Goal: Task Accomplishment & Management: Complete application form

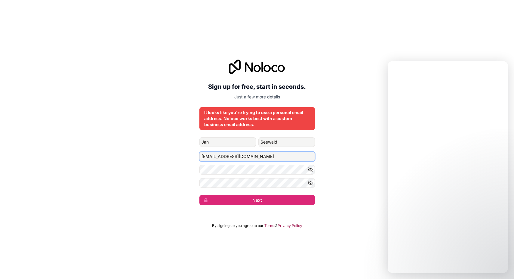
drag, startPoint x: 257, startPoint y: 159, endPoint x: 181, endPoint y: 152, distance: 76.4
click at [200, 152] on input "[EMAIL_ADDRESS][DOMAIN_NAME]" at bounding box center [258, 157] width 116 height 10
paste input "[EMAIL_ADDRESS]"
type input "[EMAIL_ADDRESS][DOMAIN_NAME]"
click at [361, 192] on div "Sign up for free, start in seconds. Just a few more details It looks like you'r…" at bounding box center [257, 132] width 514 height 163
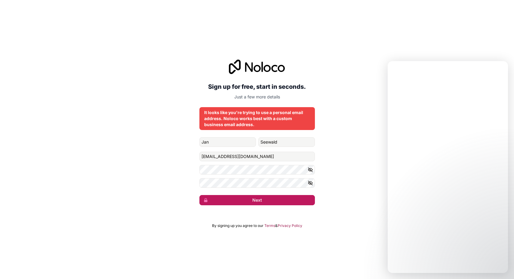
click at [260, 200] on button "Next" at bounding box center [258, 200] width 116 height 10
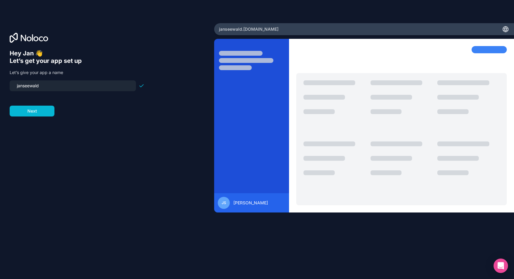
drag, startPoint x: 57, startPoint y: 86, endPoint x: -13, endPoint y: 77, distance: 70.4
click at [13, 82] on input "janseewald" at bounding box center [72, 86] width 119 height 8
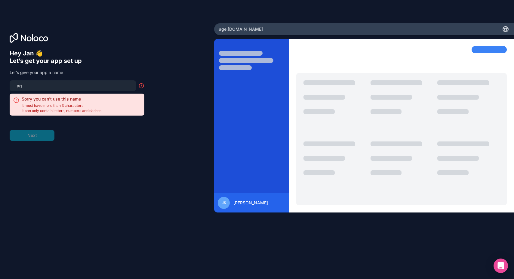
type input "a"
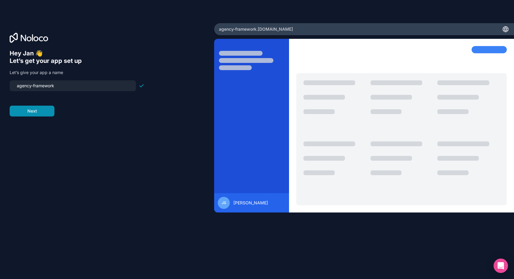
type input "agency-framework"
click at [33, 113] on button "Next" at bounding box center [32, 111] width 45 height 11
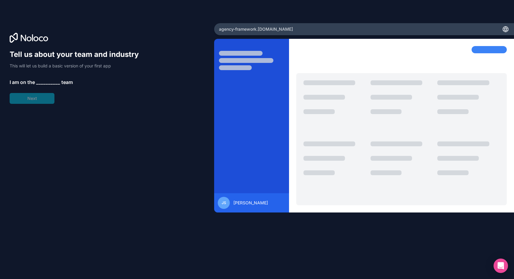
click at [43, 81] on span "__________" at bounding box center [48, 82] width 24 height 7
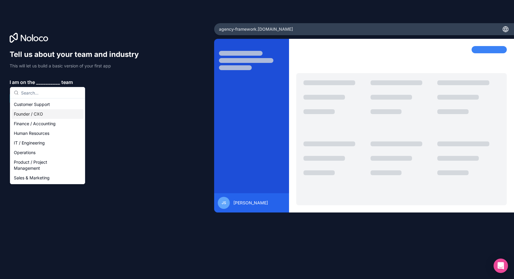
click at [33, 114] on div "Founder / CXO" at bounding box center [47, 114] width 72 height 10
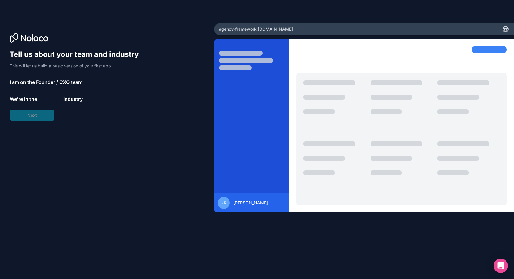
click at [44, 96] on span "__________" at bounding box center [50, 98] width 24 height 7
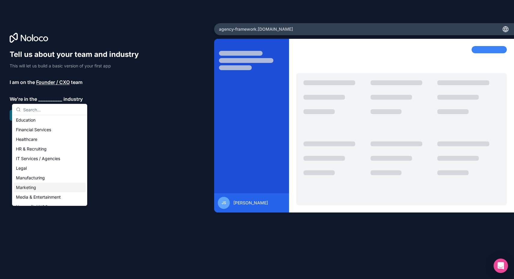
click at [38, 186] on div "Marketing" at bounding box center [50, 188] width 72 height 10
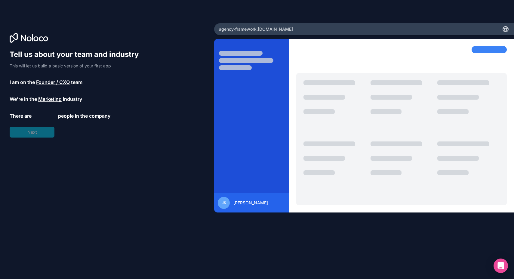
click at [39, 113] on span "__________" at bounding box center [45, 115] width 24 height 7
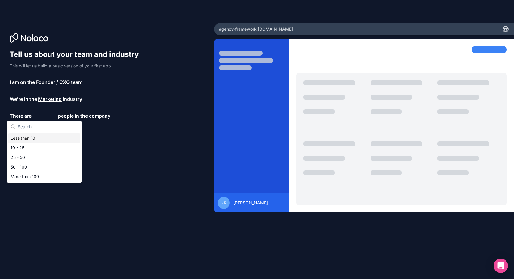
click at [32, 139] on div "Less than 10" at bounding box center [44, 138] width 72 height 10
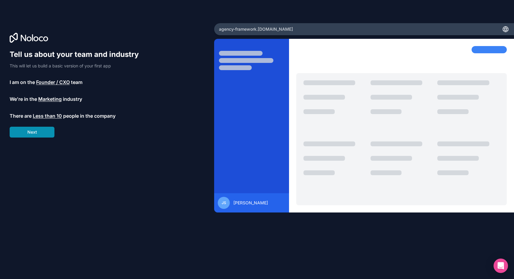
click at [30, 135] on button "Next" at bounding box center [32, 132] width 45 height 11
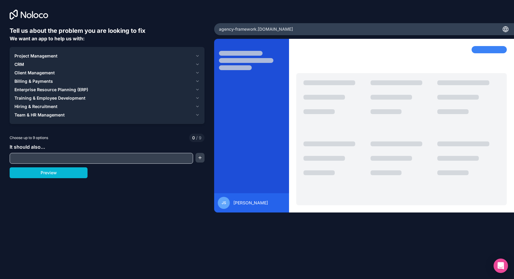
click at [39, 56] on span "Project Management" at bounding box center [35, 56] width 43 height 6
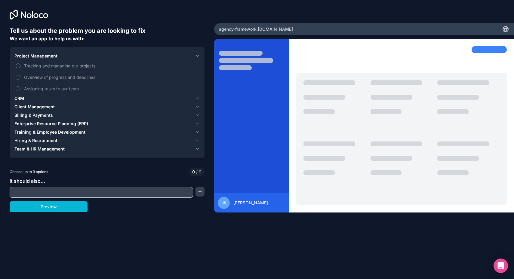
click at [17, 65] on button "Tracking and managing our projects" at bounding box center [18, 66] width 5 height 5
click at [19, 76] on button "Overview of progress and deadlines" at bounding box center [18, 77] width 5 height 5
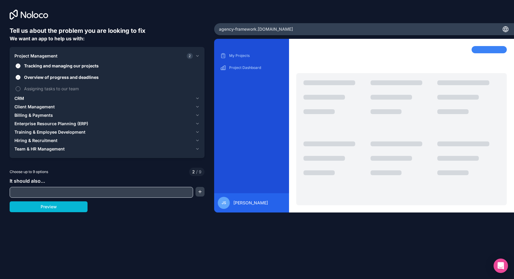
click at [19, 88] on button "Assigning tasks to our team" at bounding box center [18, 88] width 5 height 5
click at [44, 107] on span "Client Management" at bounding box center [34, 107] width 40 height 6
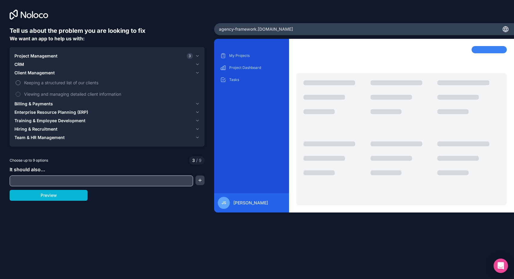
click at [19, 81] on button "Keeping a structured list of our clients" at bounding box center [18, 82] width 5 height 5
click at [18, 93] on button "Viewing and managing detailed client information" at bounding box center [18, 94] width 5 height 5
click at [49, 105] on span "Billing & Payments" at bounding box center [33, 104] width 39 height 6
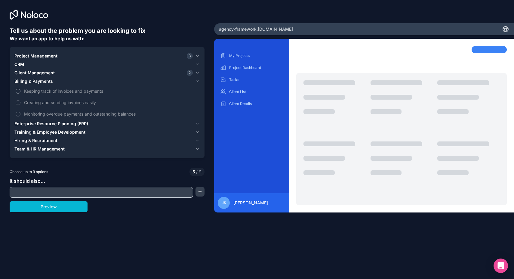
click at [18, 91] on button "Keeping track of invoices and payments" at bounding box center [18, 91] width 5 height 5
click at [19, 101] on button "Creating and sending invoices easily" at bounding box center [18, 102] width 5 height 5
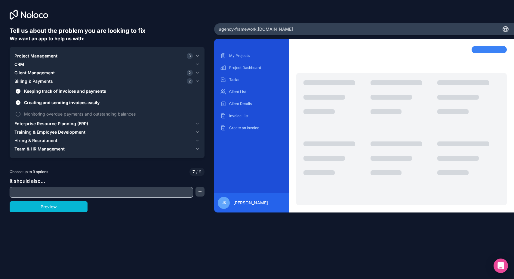
click at [18, 114] on button "Monitoring overdue payments and outstanding balances" at bounding box center [18, 114] width 5 height 5
click at [48, 123] on span "Enterprise Resource Planning (ERP)" at bounding box center [51, 124] width 74 height 6
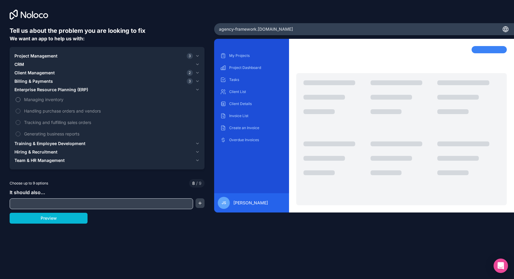
click at [17, 98] on button "Managing inventory" at bounding box center [18, 99] width 5 height 5
click at [17, 99] on button "Managing inventory" at bounding box center [18, 99] width 5 height 5
click at [47, 205] on input "text" at bounding box center [101, 204] width 181 height 8
click at [200, 205] on button "button" at bounding box center [200, 203] width 9 height 10
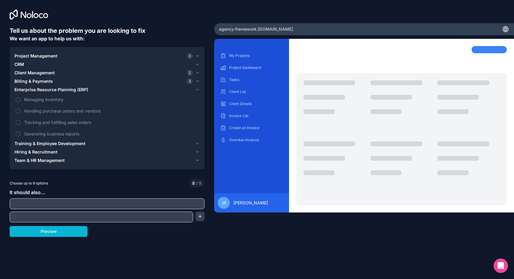
click at [123, 204] on input "text" at bounding box center [107, 204] width 192 height 8
click at [62, 203] on input "text" at bounding box center [107, 204] width 192 height 8
paste input "Campaign planning; Brief intake forms; Client approvals; Content versioning; As…"
drag, startPoint x: 138, startPoint y: 204, endPoint x: 205, endPoint y: 205, distance: 66.2
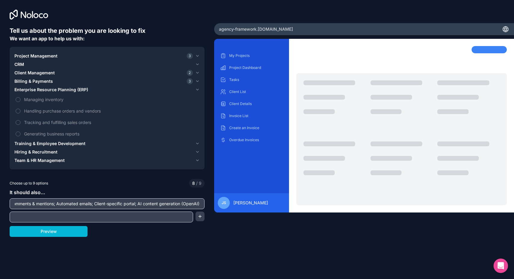
click at [203, 205] on input "Campaign planning; Brief intake forms; Client approvals; Content versioning; As…" at bounding box center [107, 204] width 192 height 8
type input "Campaign planning; Brief intake forms; Client approvals; Content versioning; As…"
click at [133, 218] on input "text" at bounding box center [101, 217] width 181 height 8
paste input "AI content generation (OpenAI)"
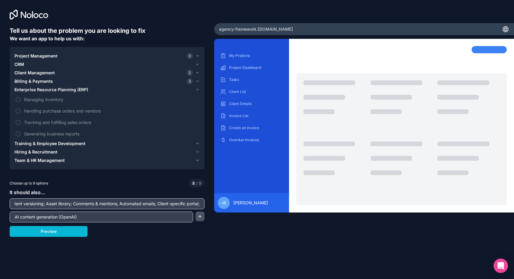
type input "AI content generation (OpenAI)"
click at [200, 217] on button "button" at bounding box center [200, 217] width 9 height 10
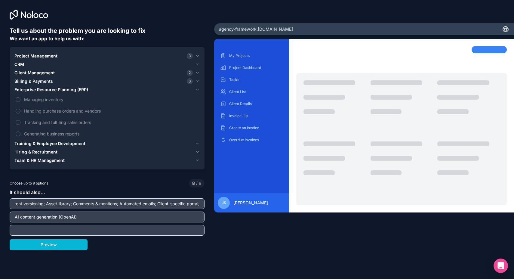
drag, startPoint x: 156, startPoint y: 203, endPoint x: 197, endPoint y: 204, distance: 41.8
click at [197, 204] on input "Campaign planning; Brief intake forms; Client approvals; Content versioning; As…" at bounding box center [107, 204] width 192 height 8
type input "Campaign planning; Brief intake forms; Client approvals; Content versioning; As…"
click at [147, 229] on input "text" at bounding box center [107, 230] width 192 height 8
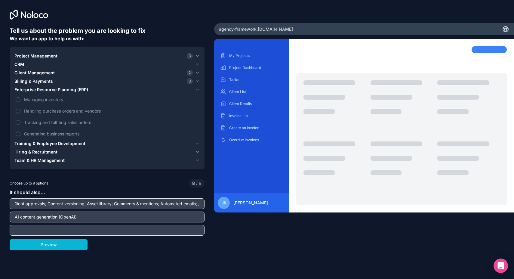
paste input "Client-specific portal"
type input "Client-specific portal"
drag, startPoint x: 160, startPoint y: 203, endPoint x: 196, endPoint y: 206, distance: 35.9
click at [194, 204] on input "Campaign planning; Brief intake forms; Client approvals; Content versioning; As…" at bounding box center [107, 204] width 192 height 8
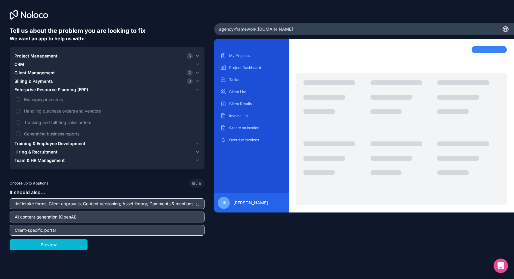
click at [200, 204] on input "Campaign planning; Brief intake forms; Client approvals; Content versioning; As…" at bounding box center [107, 204] width 192 height 8
type input "Campaign planning; Brief intake forms; Client approvals; Content versioning; As…"
click at [40, 244] on button "Preview" at bounding box center [49, 244] width 78 height 11
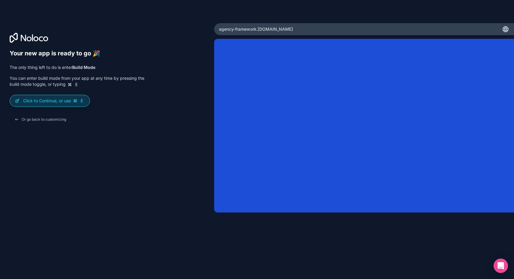
click at [49, 98] on div "Click to Continue, or use E" at bounding box center [50, 100] width 80 height 11
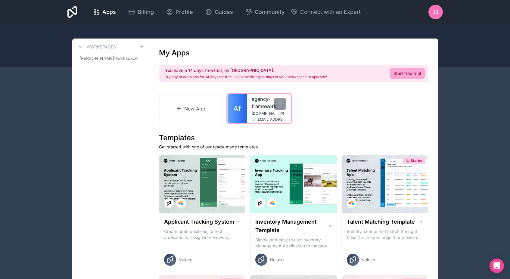
click at [249, 110] on div "agency-framework [DOMAIN_NAME] [EMAIL_ADDRESS][DOMAIN_NAME]" at bounding box center [269, 108] width 44 height 29
click at [266, 115] on span "[DOMAIN_NAME]" at bounding box center [265, 113] width 26 height 5
